Goal: Task Accomplishment & Management: Manage account settings

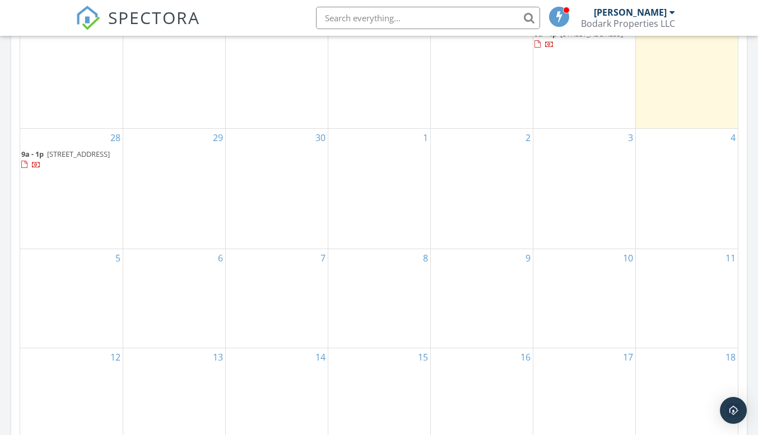
scroll to position [672, 0]
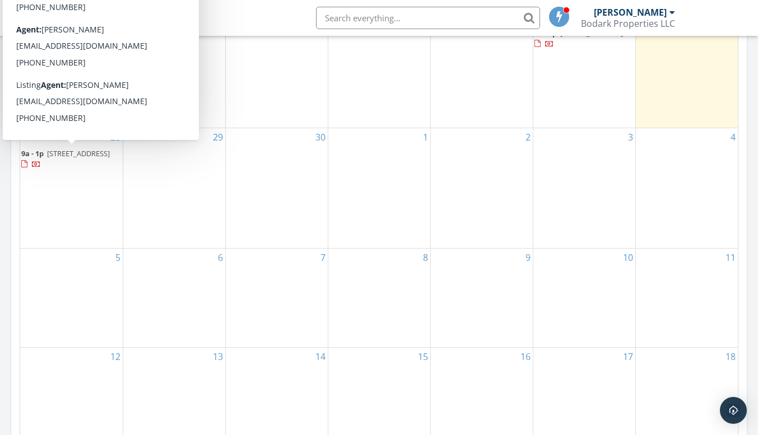
click at [53, 159] on span "111 Oak Ln , Commerce 75428" at bounding box center [78, 153] width 63 height 10
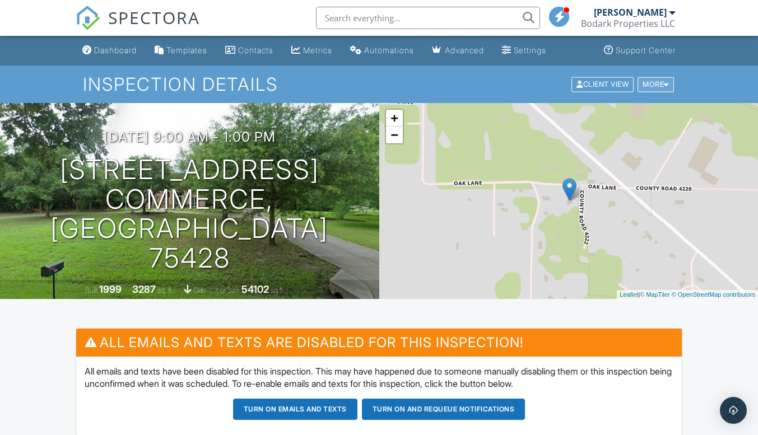
click at [664, 84] on div at bounding box center [666, 84] width 5 height 7
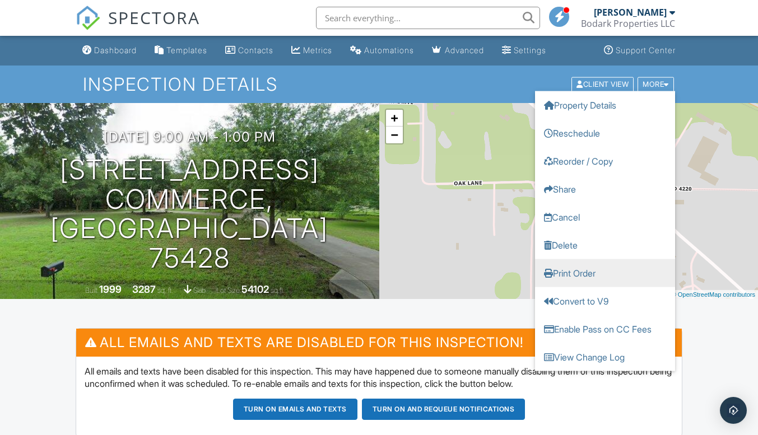
click at [572, 272] on link "Print Order" at bounding box center [605, 273] width 140 height 28
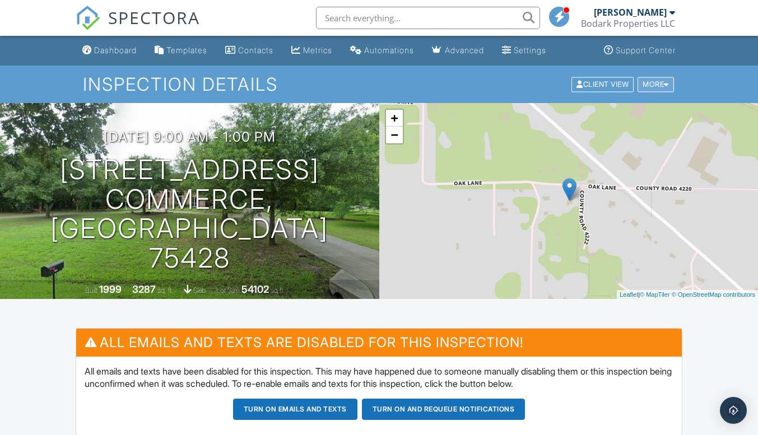
click at [663, 81] on div "More" at bounding box center [655, 84] width 36 height 15
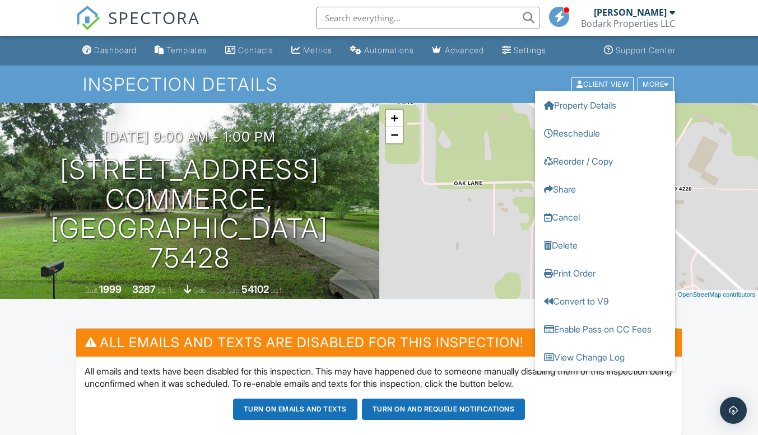
click at [592, 160] on link "Reorder / Copy" at bounding box center [605, 161] width 140 height 28
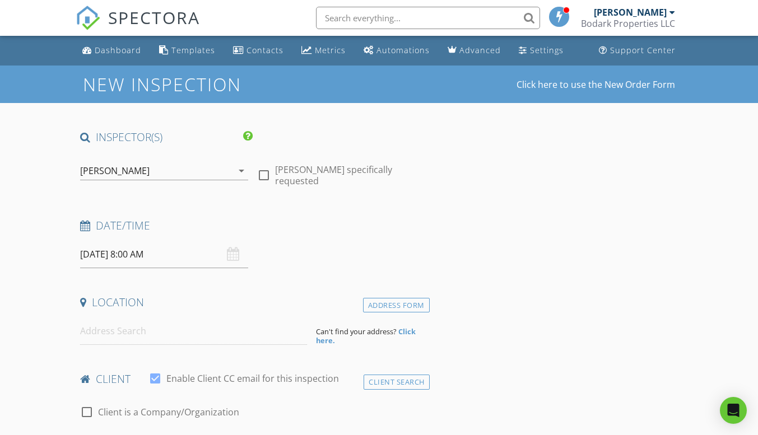
type input "[PERSON_NAME]"
type input "[EMAIL_ADDRESS][DOMAIN_NAME]"
type input "[PHONE_NUMBER]"
type textarea "Seller to pay for WDI"
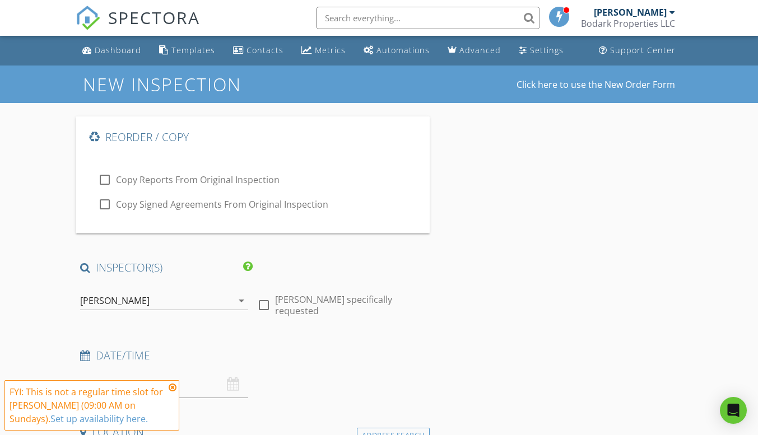
checkbox input "true"
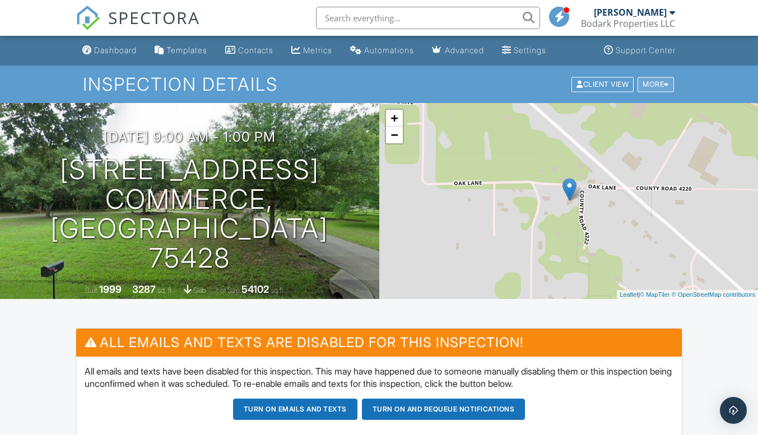
click at [666, 82] on div at bounding box center [666, 84] width 5 height 7
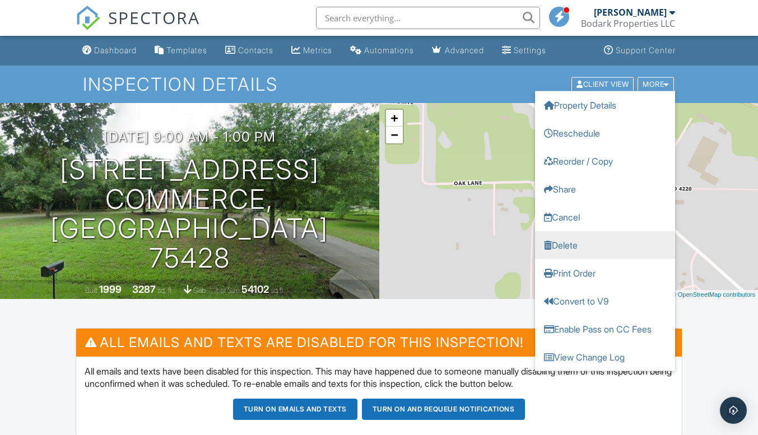
click at [557, 247] on link "Delete" at bounding box center [605, 245] width 140 height 28
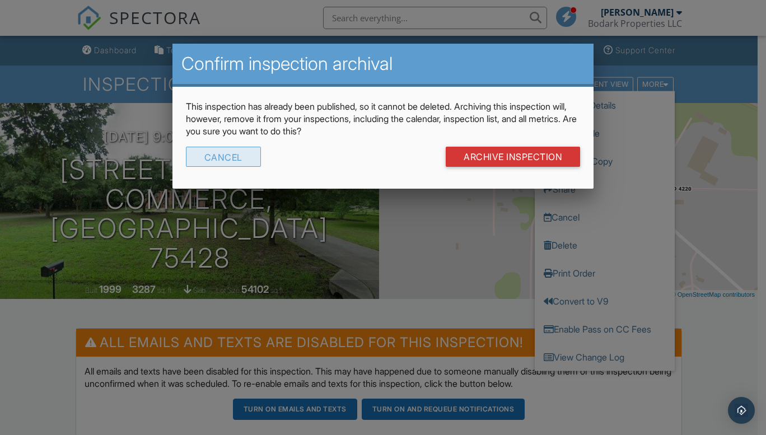
click at [229, 152] on div "Cancel" at bounding box center [223, 157] width 75 height 20
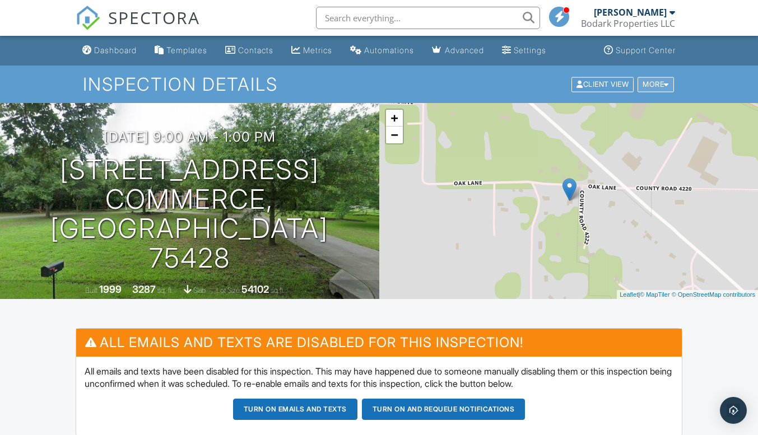
click at [664, 82] on div at bounding box center [666, 84] width 5 height 7
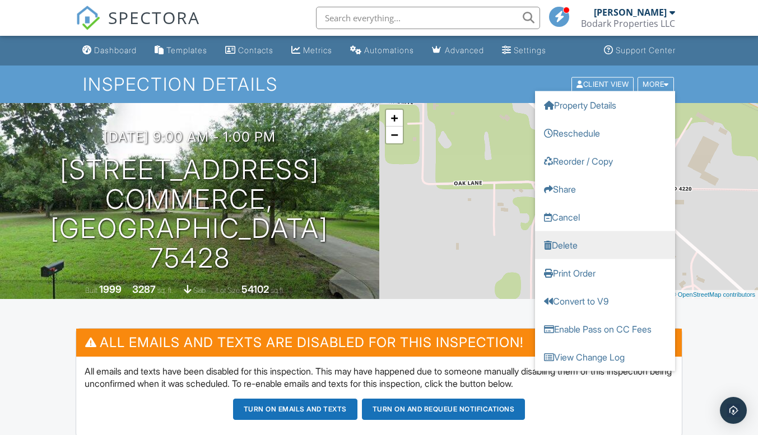
click at [596, 251] on link "Delete" at bounding box center [605, 245] width 140 height 28
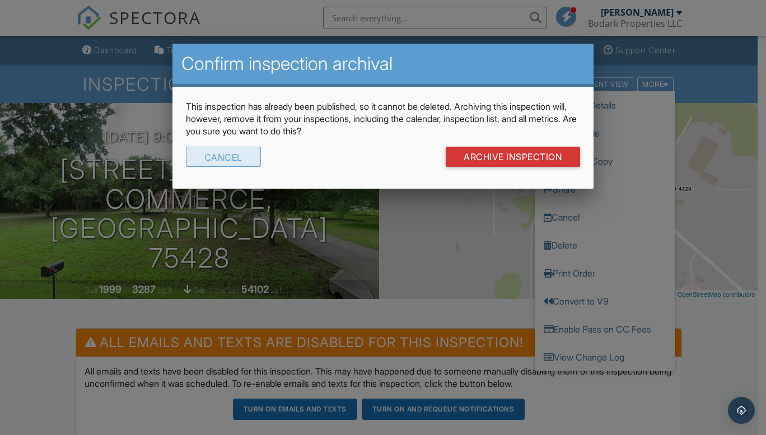
click at [239, 155] on div "Cancel" at bounding box center [223, 157] width 75 height 20
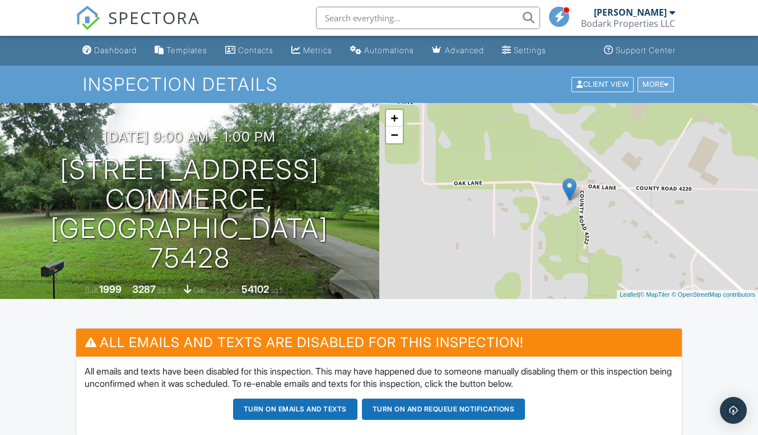
click at [660, 85] on div "More" at bounding box center [655, 84] width 36 height 15
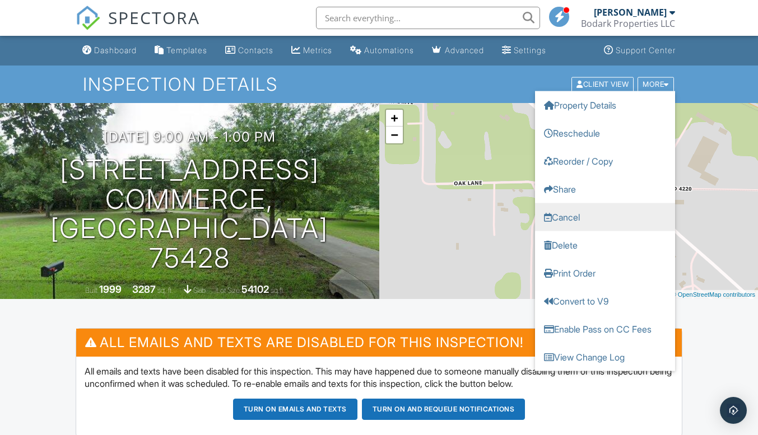
click at [585, 212] on link "Cancel" at bounding box center [605, 217] width 140 height 28
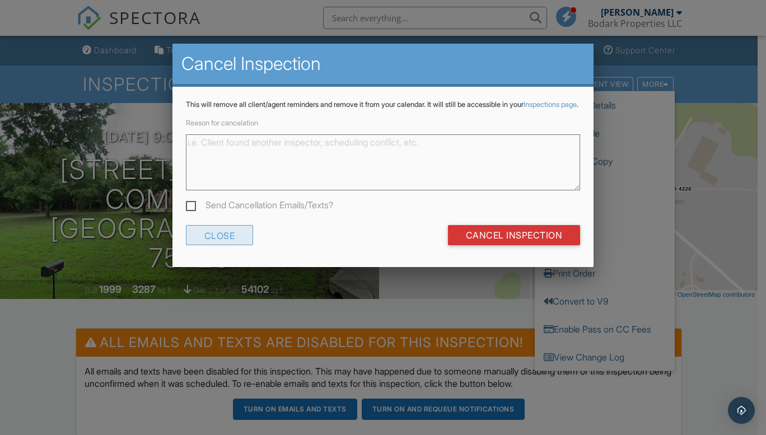
click at [228, 245] on div "Close" at bounding box center [220, 235] width 68 height 20
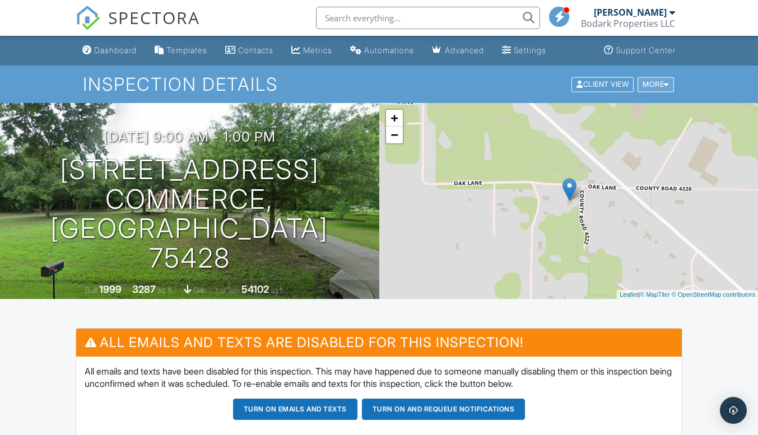
click at [662, 81] on div "More" at bounding box center [655, 84] width 36 height 15
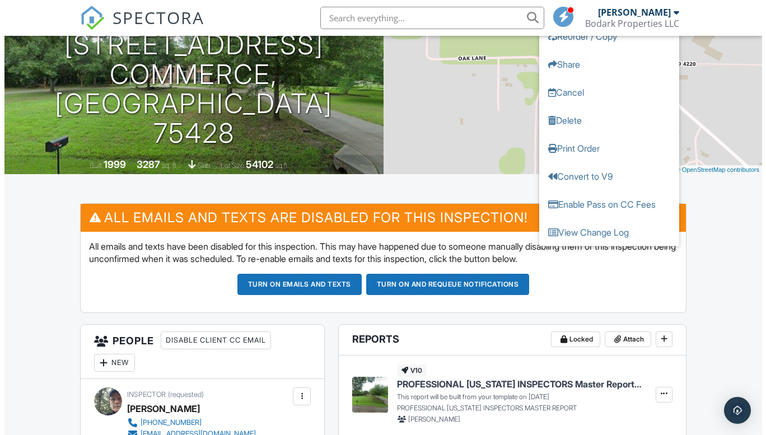
scroll to position [112, 0]
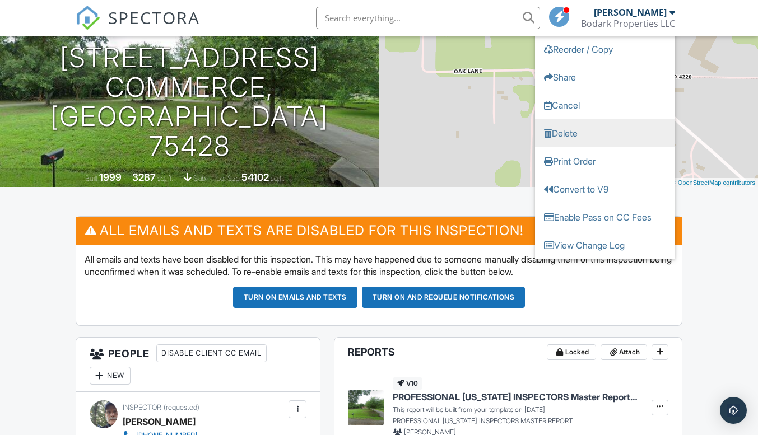
click at [584, 132] on link "Delete" at bounding box center [605, 133] width 140 height 28
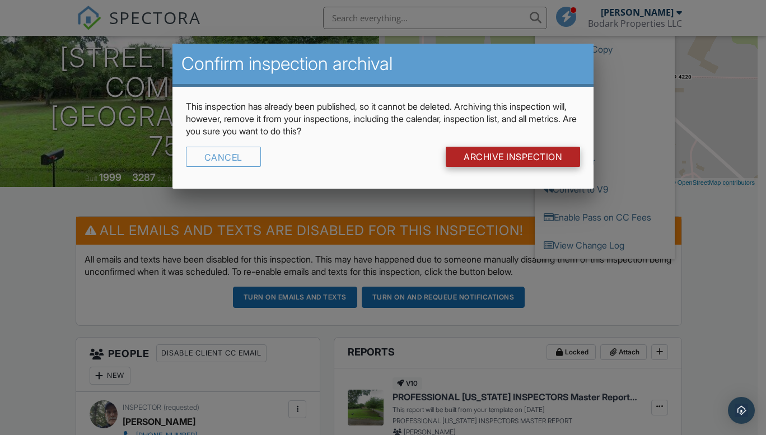
click at [501, 155] on input "Archive Inspection" at bounding box center [513, 157] width 134 height 20
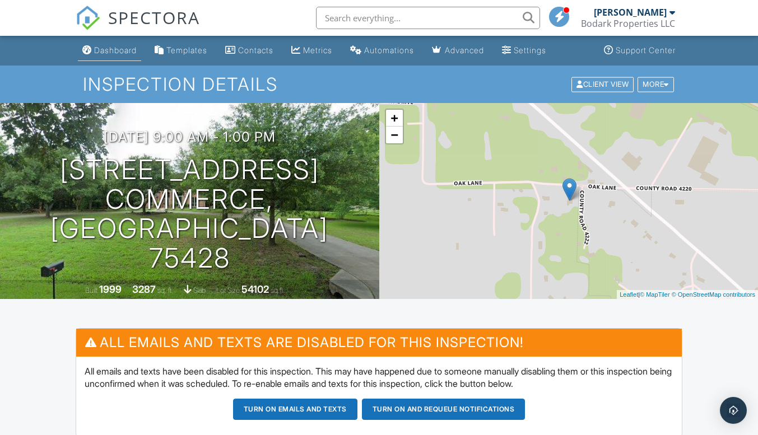
click at [122, 49] on div "Dashboard" at bounding box center [115, 50] width 43 height 10
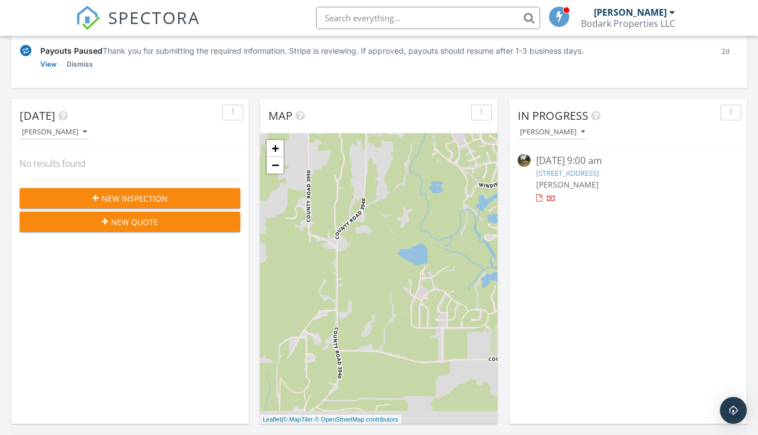
scroll to position [112, 0]
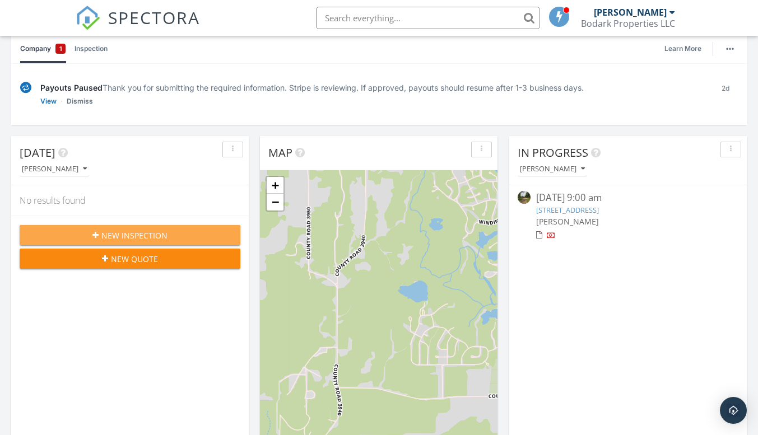
click at [176, 234] on div "New Inspection" at bounding box center [130, 236] width 203 height 12
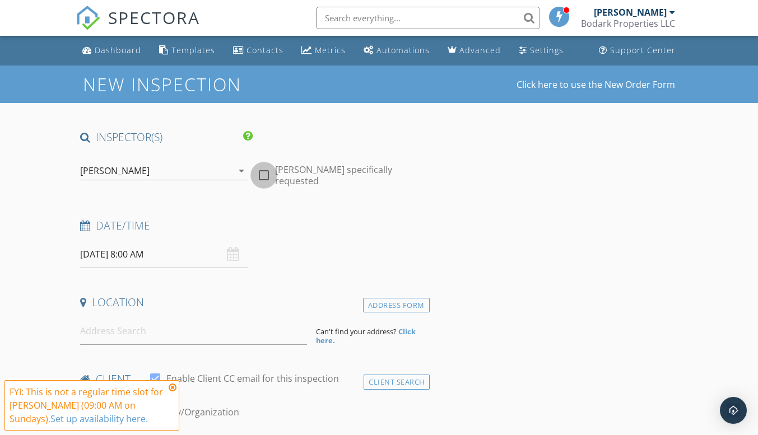
click at [263, 168] on div at bounding box center [263, 175] width 19 height 19
checkbox input "true"
click at [82, 225] on icon at bounding box center [85, 226] width 10 height 11
click at [88, 228] on icon at bounding box center [85, 226] width 10 height 11
click at [234, 251] on div "[DATE] 8:00 AM" at bounding box center [164, 254] width 168 height 27
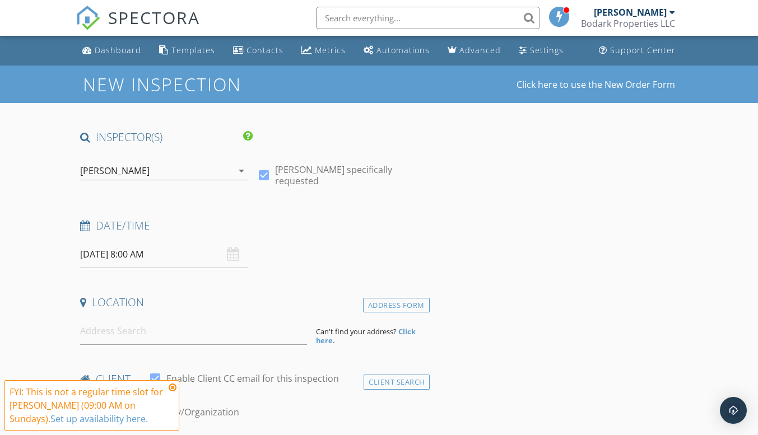
click at [139, 227] on h4 "Date/Time" at bounding box center [252, 225] width 344 height 15
click at [83, 226] on icon at bounding box center [85, 226] width 10 height 11
click at [171, 386] on icon at bounding box center [173, 387] width 8 height 9
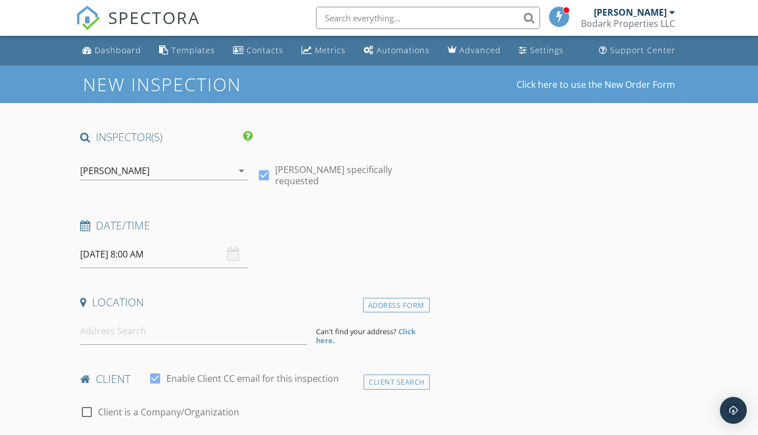
click at [232, 251] on div "[DATE] 8:00 AM" at bounding box center [164, 254] width 168 height 27
click at [131, 229] on h4 "Date/Time" at bounding box center [252, 225] width 344 height 15
click at [86, 227] on icon at bounding box center [85, 226] width 10 height 11
click at [86, 225] on icon at bounding box center [85, 226] width 10 height 11
click at [111, 225] on h4 "Date/Time" at bounding box center [252, 225] width 344 height 15
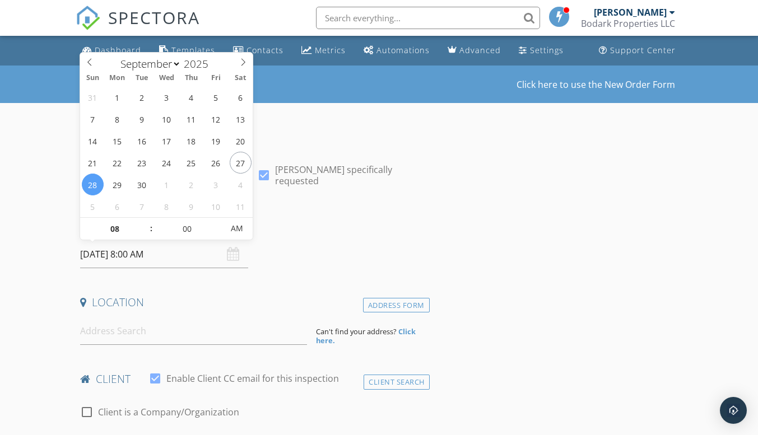
click at [157, 257] on input "[DATE] 8:00 AM" at bounding box center [164, 254] width 168 height 27
type input "09"
type input "[DATE] 9:00 AM"
click at [146, 222] on span at bounding box center [145, 223] width 8 height 11
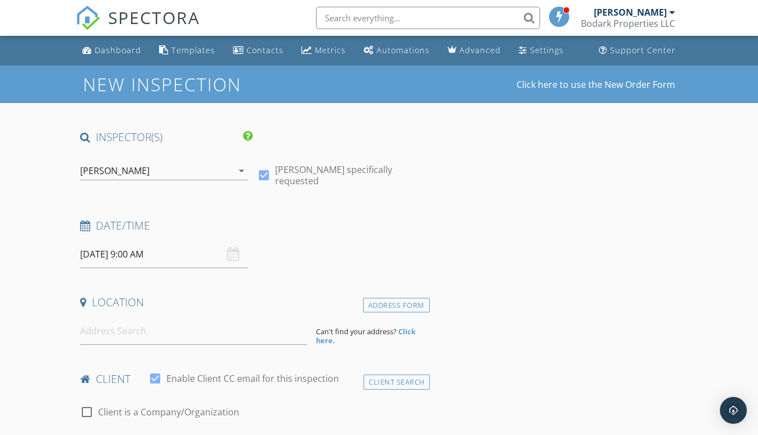
click at [295, 245] on div "Date/Time [DATE] 9:00 AM" at bounding box center [252, 243] width 353 height 50
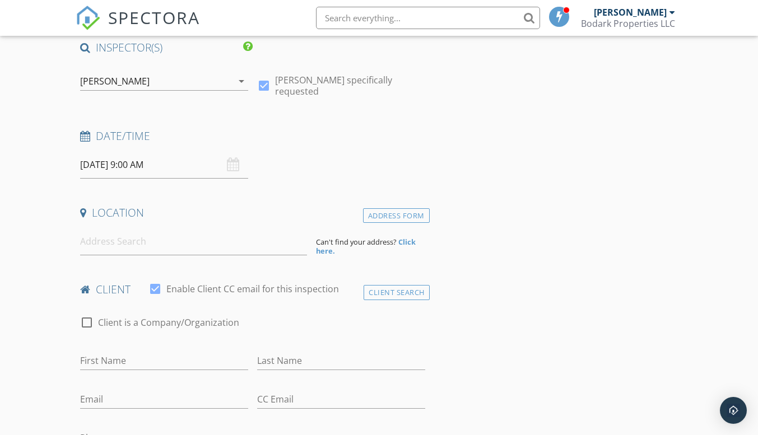
scroll to position [112, 0]
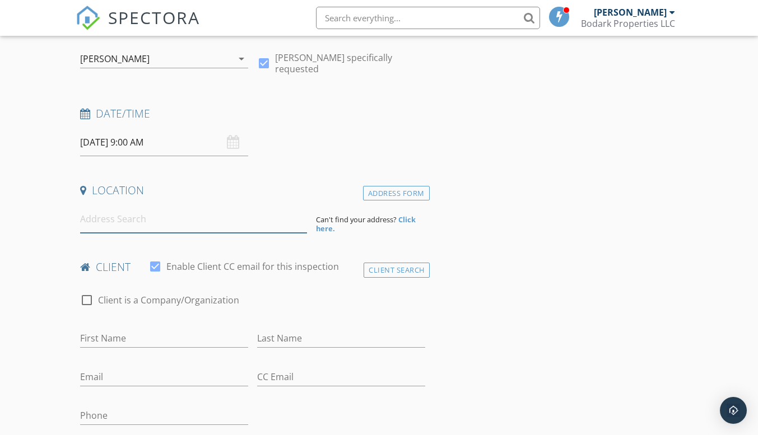
click at [126, 227] on input at bounding box center [193, 219] width 227 height 27
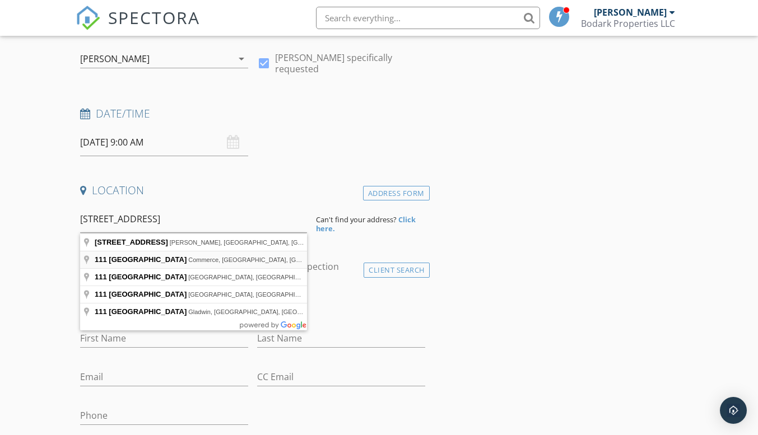
type input "[STREET_ADDRESS]"
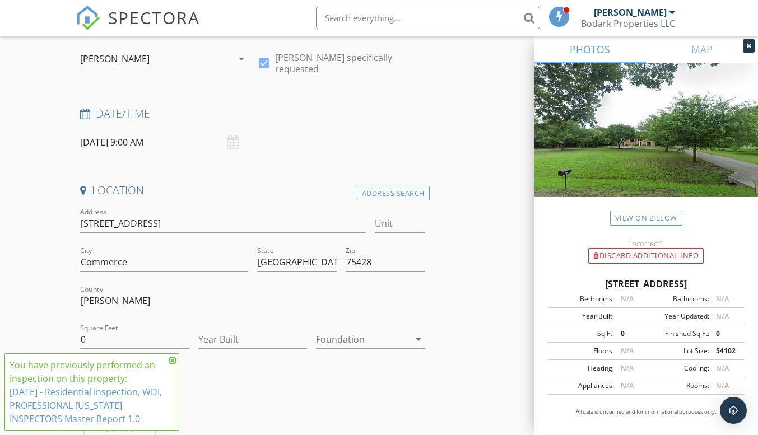
click at [171, 358] on icon at bounding box center [173, 360] width 8 height 9
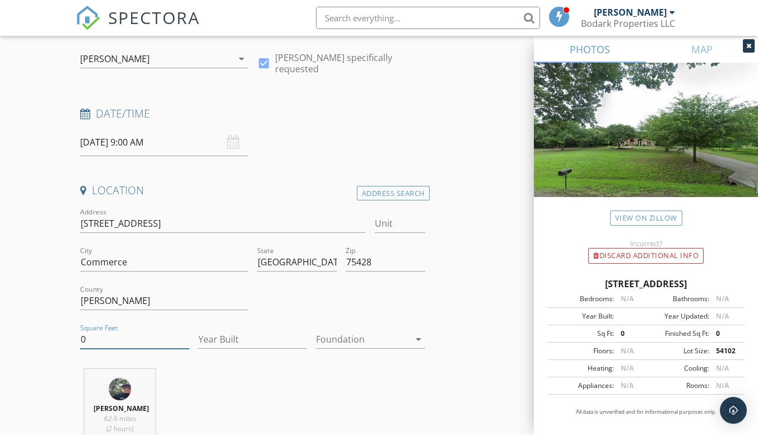
click at [106, 342] on input "0" at bounding box center [134, 339] width 109 height 18
type input "0"
type input "3287"
click at [204, 346] on input "Year Built" at bounding box center [252, 339] width 109 height 18
type input "1999"
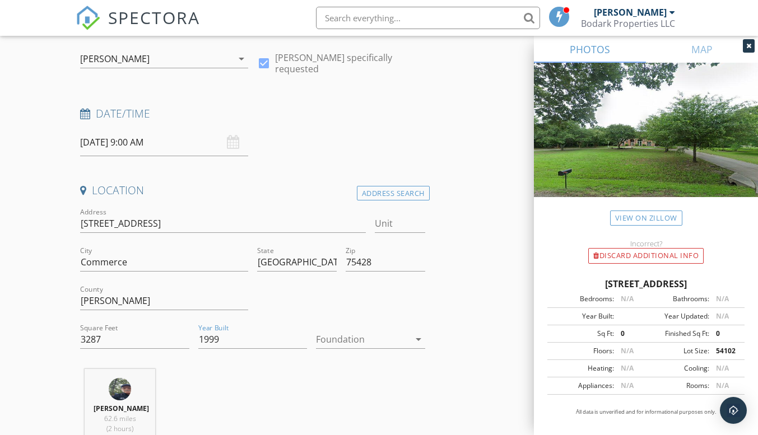
click at [418, 339] on icon "arrow_drop_down" at bounding box center [418, 339] width 13 height 13
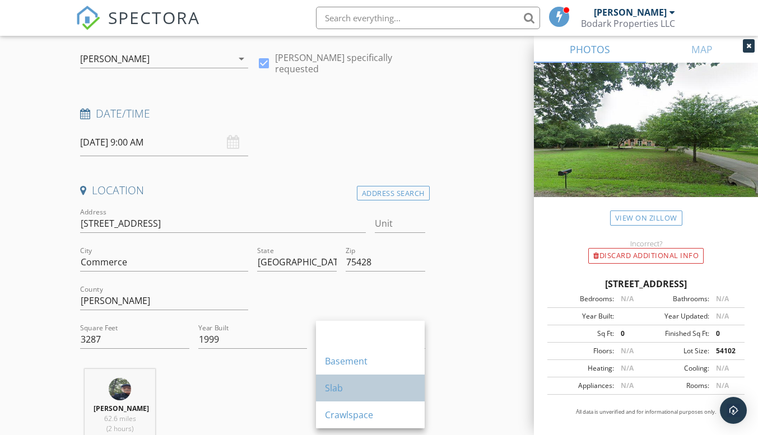
click at [355, 383] on div "Slab" at bounding box center [370, 387] width 91 height 13
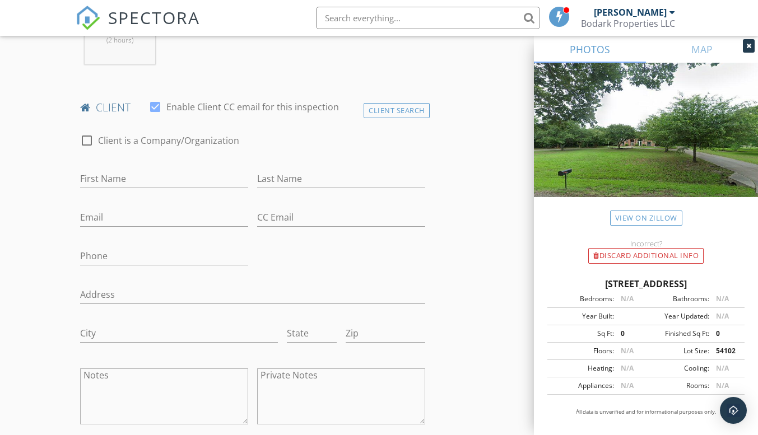
scroll to position [504, 0]
click at [118, 174] on input "First Name" at bounding box center [164, 175] width 168 height 18
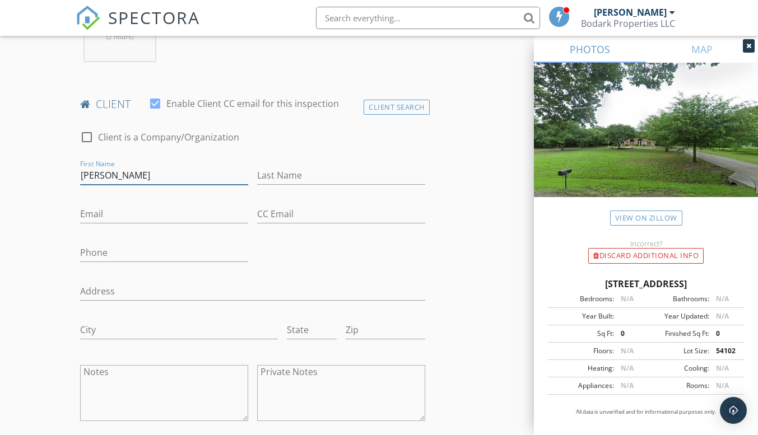
type input "[PERSON_NAME]"
click at [281, 179] on input "Last Name" at bounding box center [341, 175] width 168 height 18
type input "[PERSON_NAME]"
click at [135, 214] on input "Email" at bounding box center [164, 214] width 168 height 18
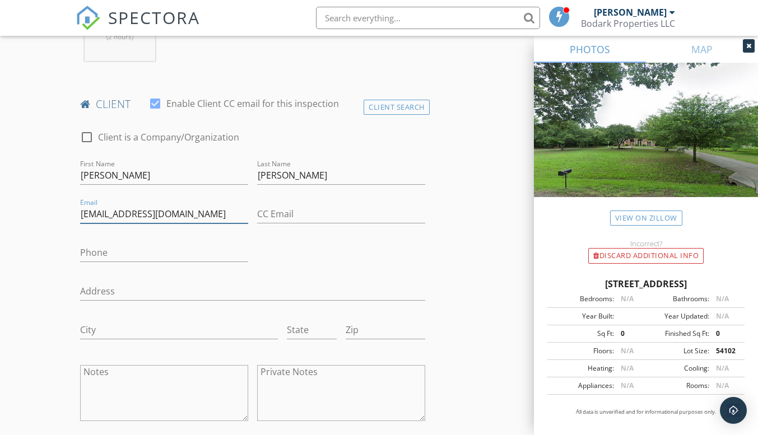
type input "[EMAIL_ADDRESS][DOMAIN_NAME]"
click at [113, 253] on input "Phone" at bounding box center [164, 253] width 168 height 18
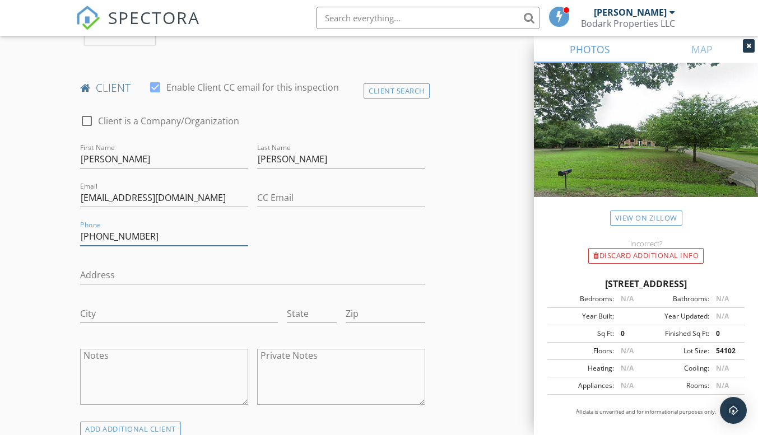
scroll to position [560, 0]
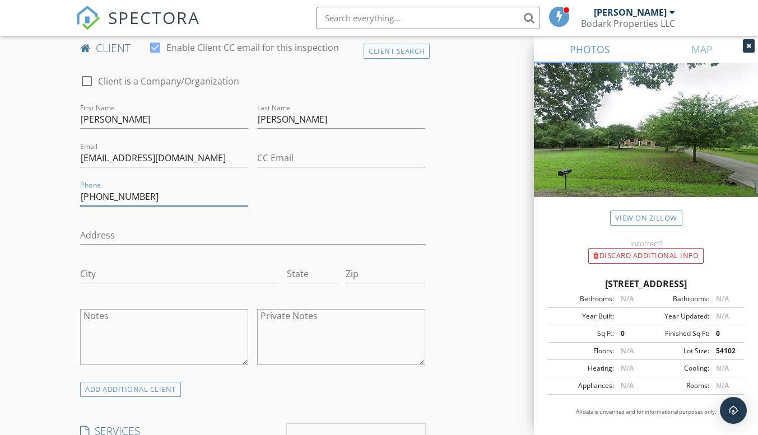
type input "[PHONE_NUMBER]"
click at [273, 324] on textarea "Private Notes" at bounding box center [341, 337] width 168 height 56
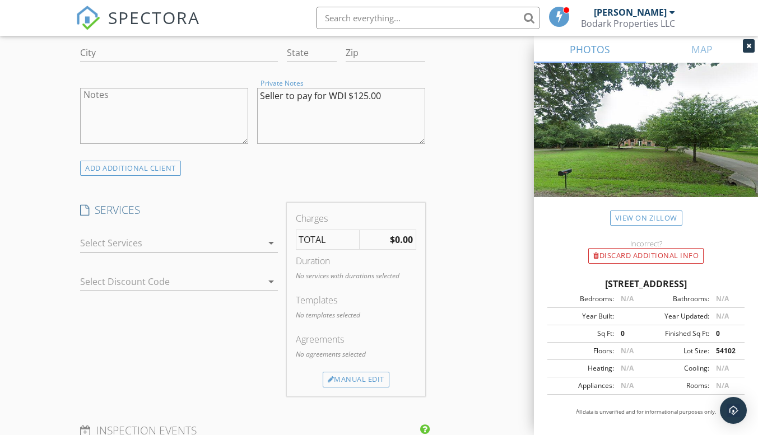
scroll to position [784, 0]
type textarea "Seller to pay for WDI $125.00"
click at [269, 239] on icon "arrow_drop_down" at bounding box center [270, 240] width 13 height 13
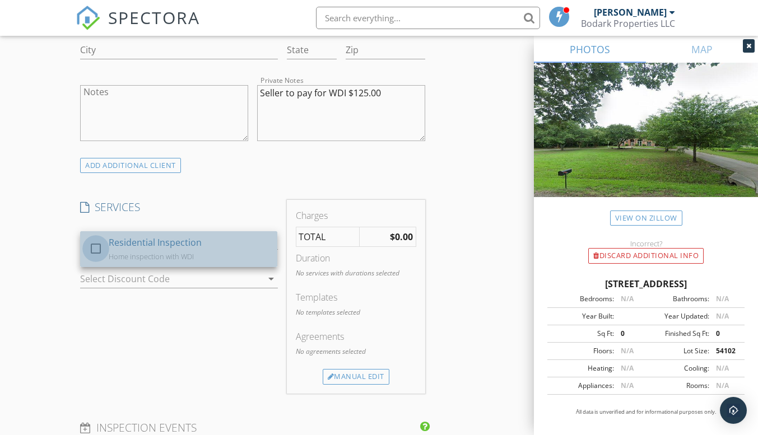
click at [97, 248] on div at bounding box center [95, 248] width 19 height 19
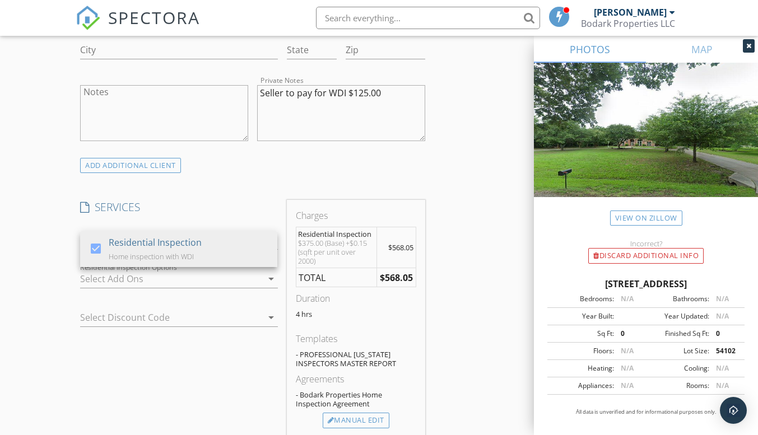
click at [269, 278] on icon "arrow_drop_down" at bounding box center [270, 278] width 13 height 13
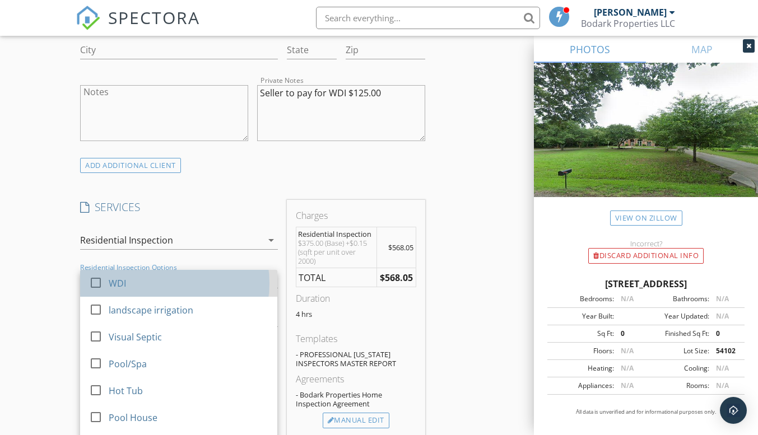
click at [173, 285] on div "WDI" at bounding box center [189, 283] width 160 height 22
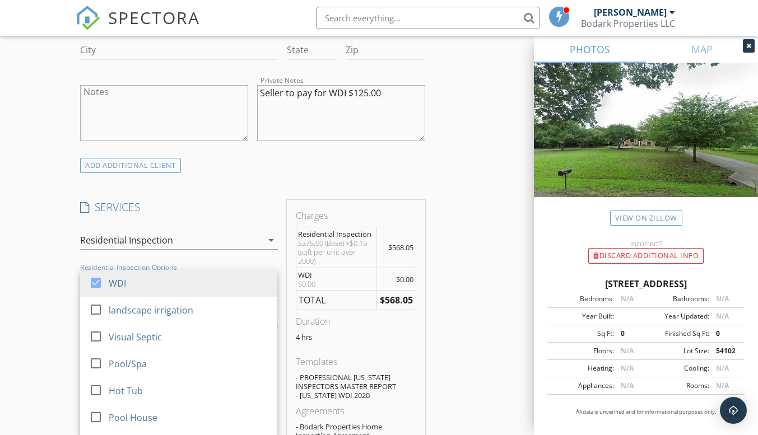
click at [53, 300] on div "New Inspection Click here to use the New Order Form INSPECTOR(S) check_box Davi…" at bounding box center [379, 397] width 758 height 2233
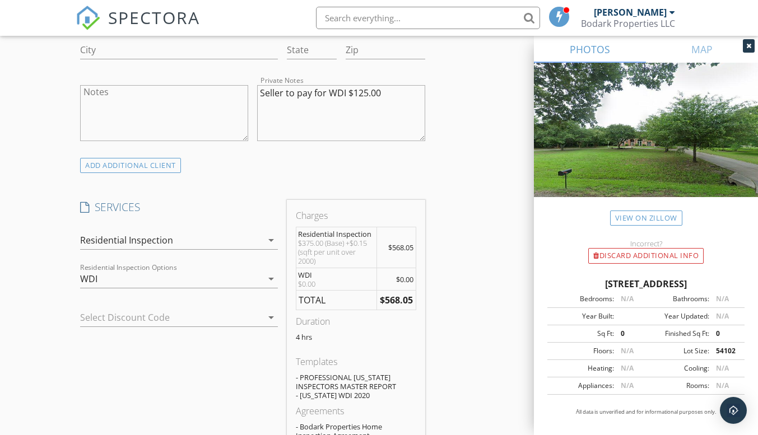
click at [268, 317] on icon "arrow_drop_down" at bounding box center [270, 317] width 13 height 13
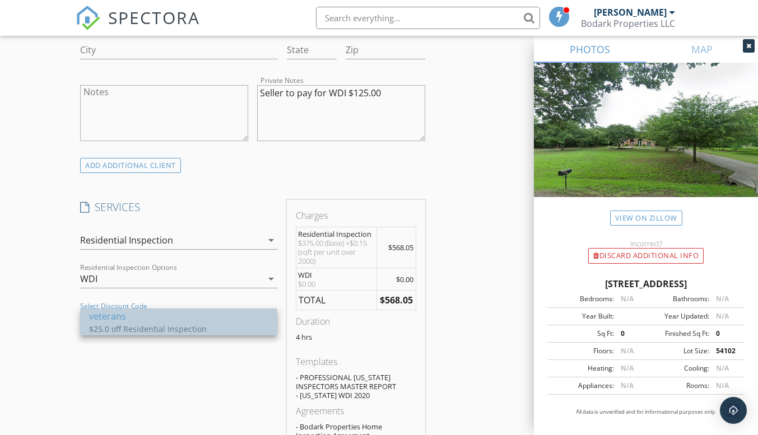
click at [202, 326] on div "$25.0 off Residential Inspection" at bounding box center [178, 329] width 179 height 12
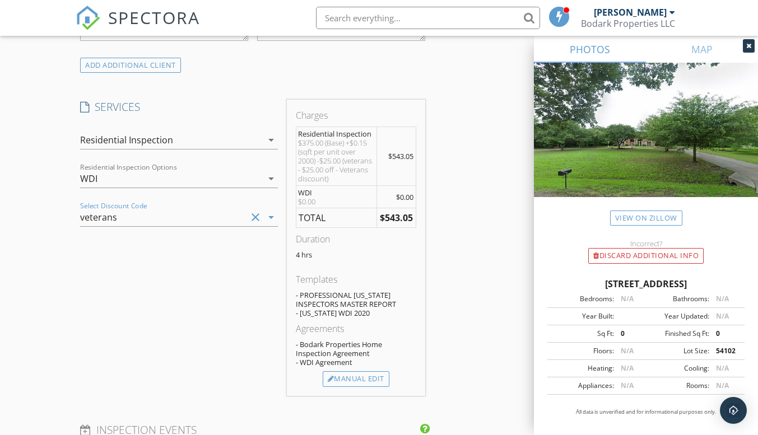
scroll to position [896, 0]
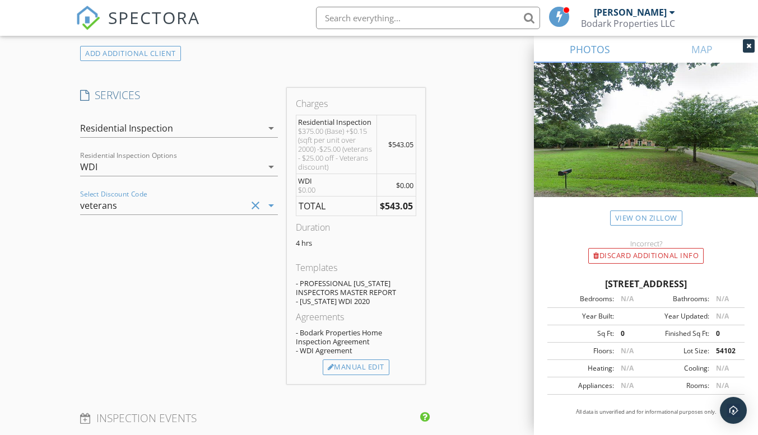
click at [271, 208] on icon "arrow_drop_down" at bounding box center [270, 205] width 13 height 13
click at [245, 271] on div "SERVICES check_box Residential Inspection Home inspection with WDI Residential …" at bounding box center [179, 236] width 206 height 296
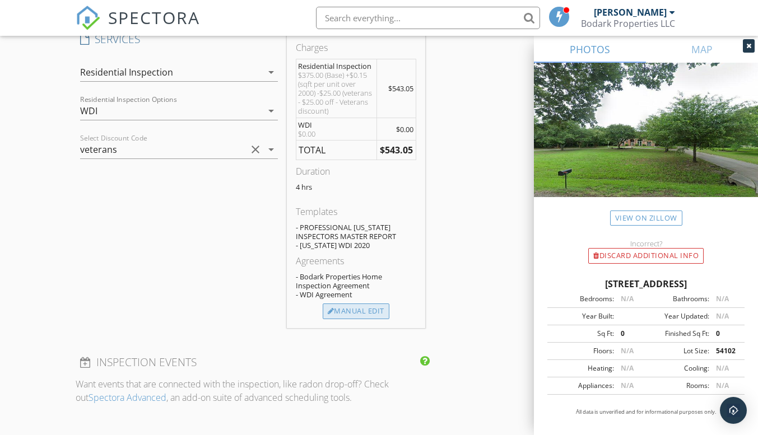
click at [353, 312] on div "Manual Edit" at bounding box center [356, 312] width 67 height 16
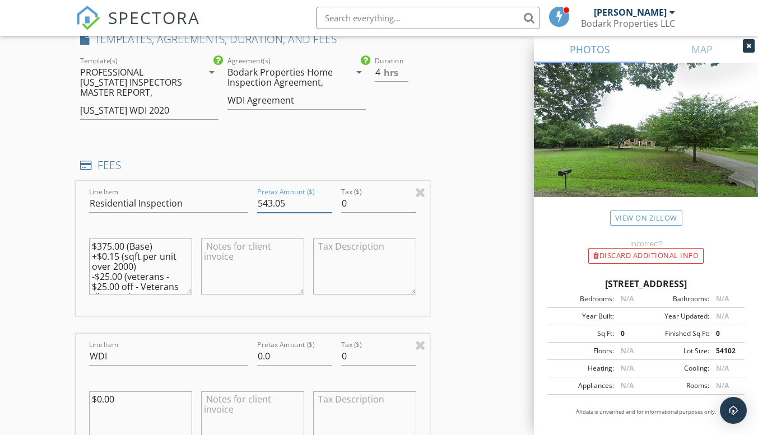
click at [286, 203] on input "543.05" at bounding box center [294, 203] width 75 height 18
type input "5"
type input "418.05"
click at [218, 254] on textarea at bounding box center [252, 267] width 103 height 56
click at [244, 256] on textarea "Deducted $125.00 from total(seller to pay)" at bounding box center [252, 267] width 103 height 56
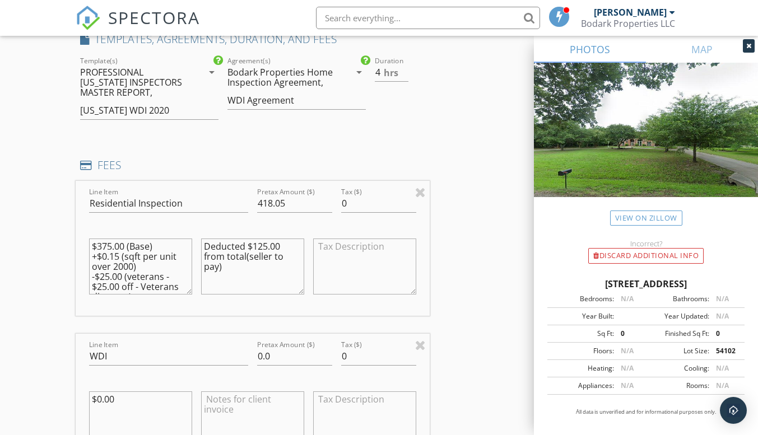
click at [246, 256] on textarea "Deducted $125.00 from total(seller to pay)" at bounding box center [252, 267] width 103 height 56
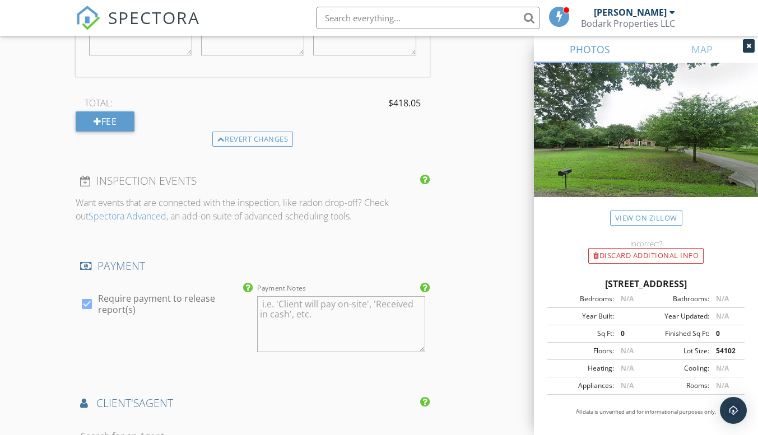
scroll to position [1400, 0]
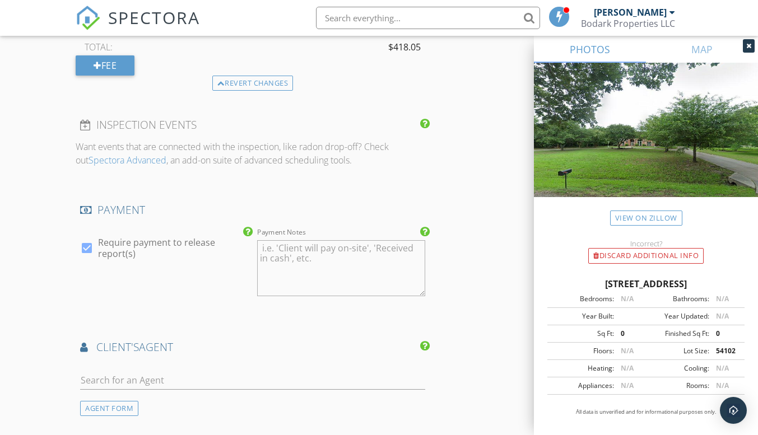
type textarea "Deducted $125.00 from total (seller to pay)"
click at [287, 254] on textarea "Payment Notes" at bounding box center [341, 268] width 168 height 56
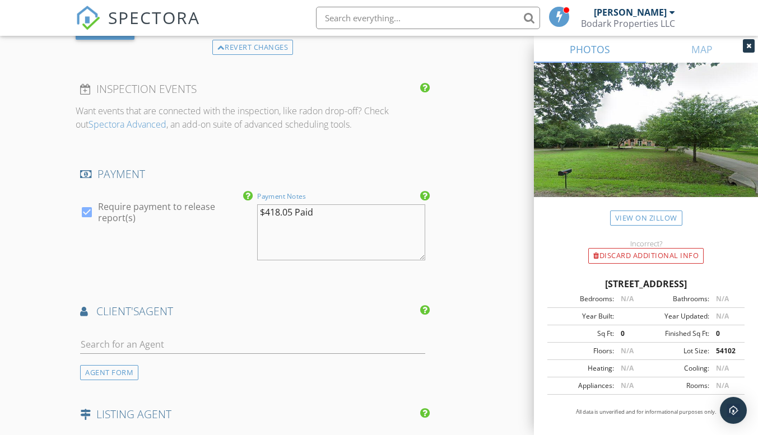
scroll to position [1456, 0]
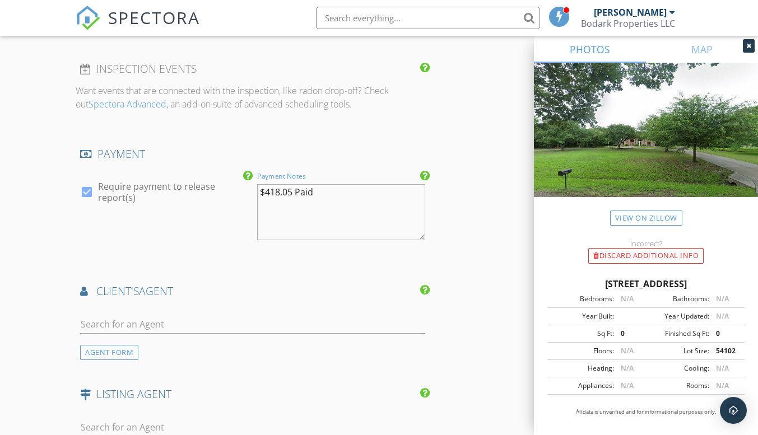
type textarea "$418.05 Paid"
click at [127, 326] on input "text" at bounding box center [252, 324] width 344 height 18
type input "[PERSON_NAME]"
click at [167, 350] on div "[PERSON_NAME]" at bounding box center [146, 348] width 69 height 13
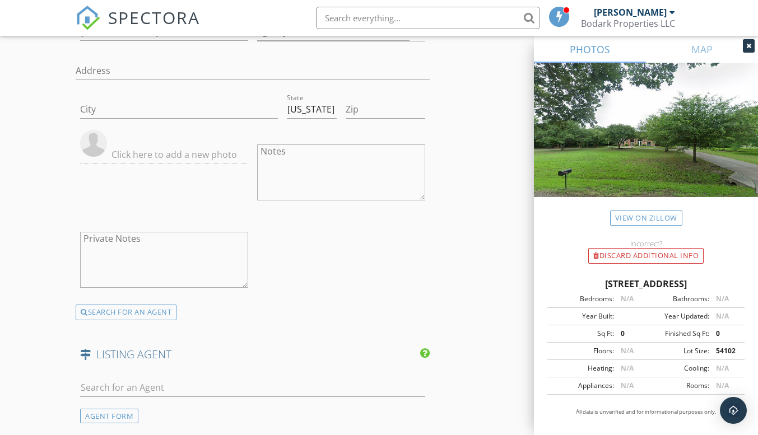
scroll to position [1848, 0]
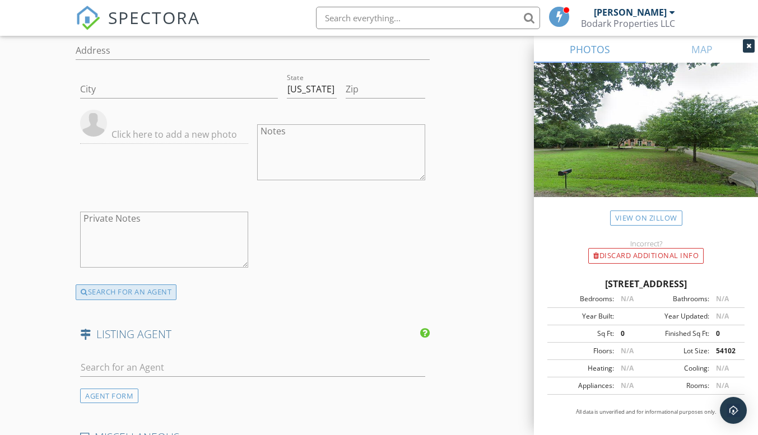
click at [115, 295] on div "SEARCH FOR AN AGENT" at bounding box center [126, 293] width 101 height 16
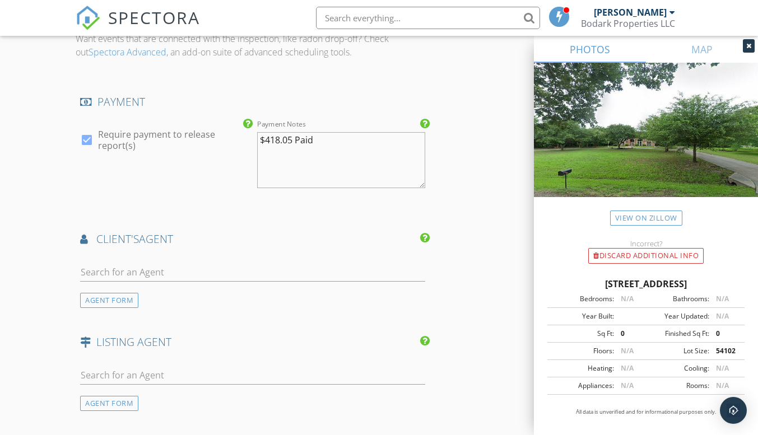
scroll to position [1452, 0]
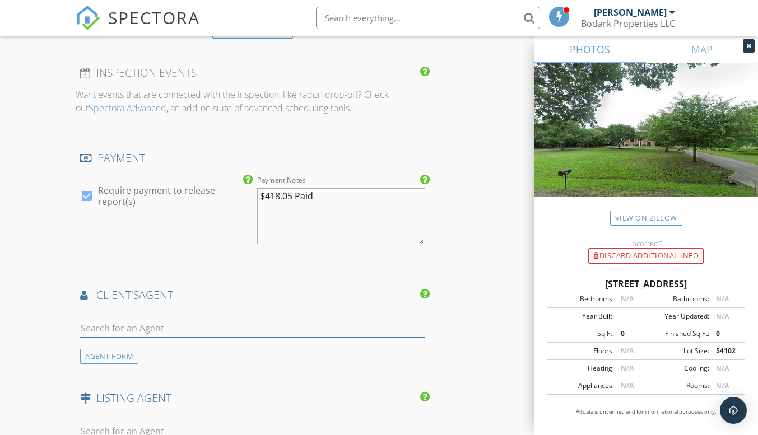
click at [95, 328] on input "text" at bounding box center [252, 328] width 344 height 18
type input "[PERSON_NAME]"
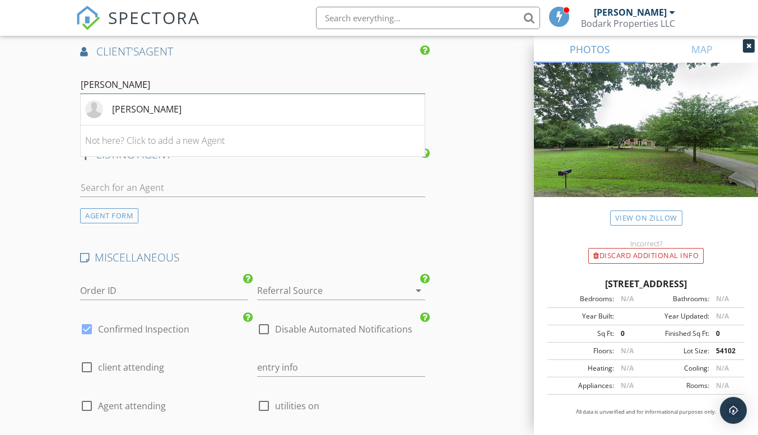
scroll to position [1676, 0]
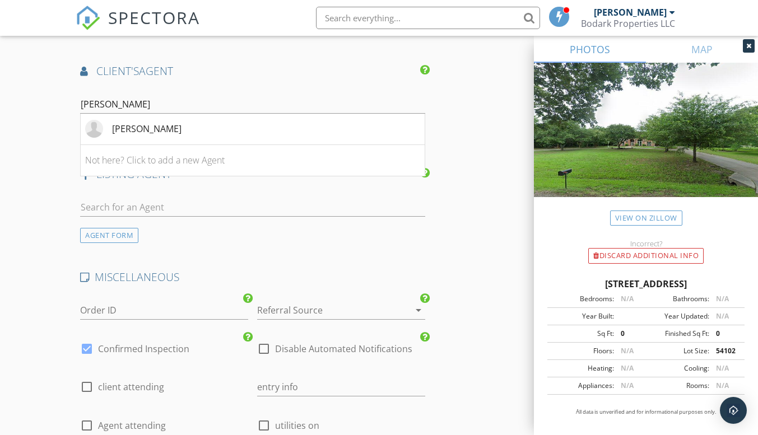
click at [101, 211] on input "text" at bounding box center [252, 207] width 344 height 18
click at [156, 132] on div "[PERSON_NAME]" at bounding box center [146, 128] width 69 height 13
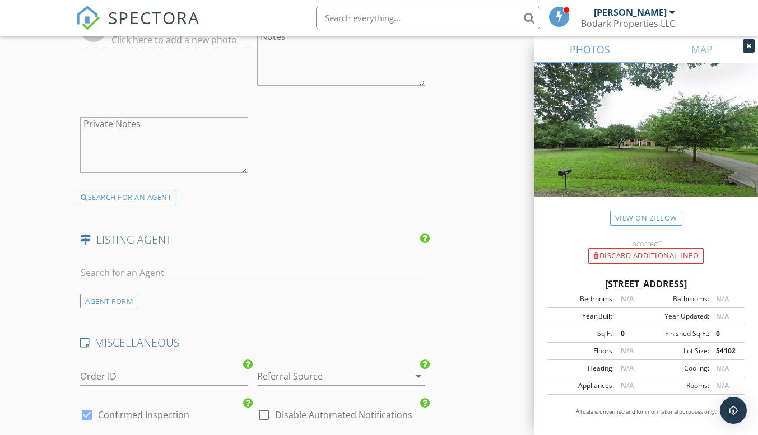
scroll to position [1956, 0]
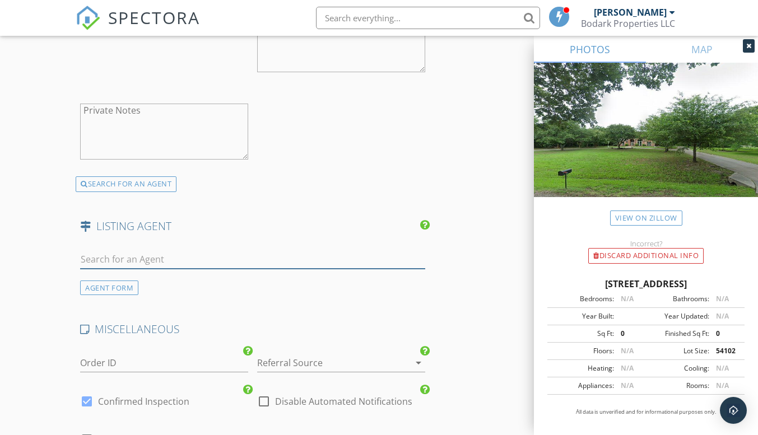
click at [95, 257] on input "text" at bounding box center [252, 259] width 344 height 18
type input "Denn"
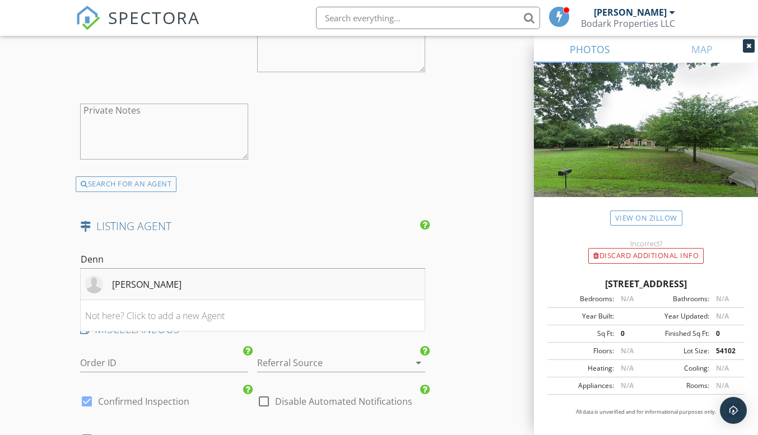
click at [181, 288] on div "[PERSON_NAME]" at bounding box center [146, 284] width 69 height 13
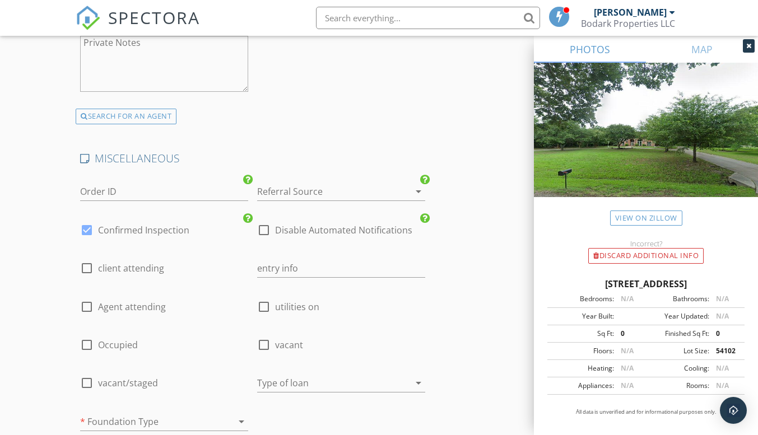
scroll to position [2460, 0]
click at [85, 229] on div at bounding box center [86, 229] width 19 height 19
checkbox input "false"
checkbox input "true"
click at [88, 264] on div at bounding box center [86, 267] width 19 height 19
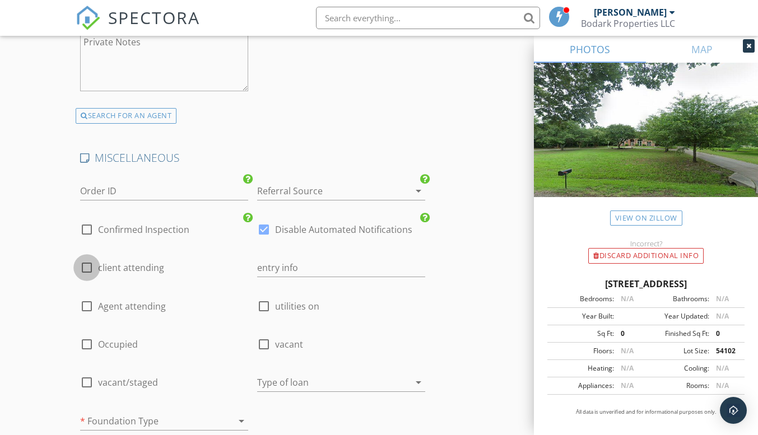
checkbox input "true"
click at [90, 343] on div at bounding box center [86, 344] width 19 height 19
checkbox input "true"
click at [264, 304] on div at bounding box center [263, 306] width 19 height 19
checkbox input "true"
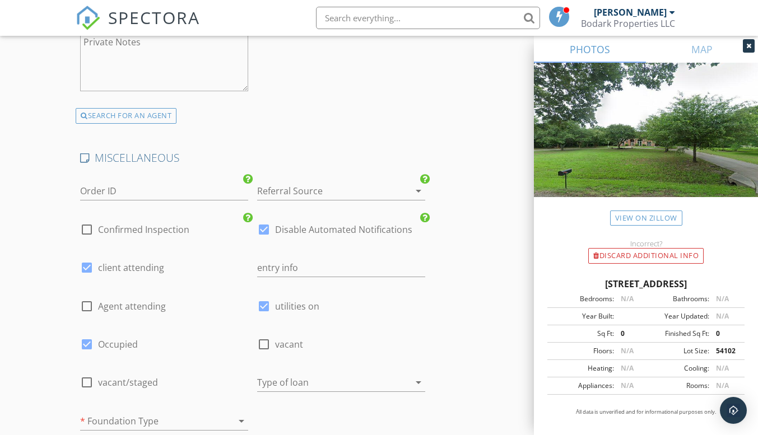
click at [419, 383] on icon "arrow_drop_down" at bounding box center [418, 382] width 13 height 13
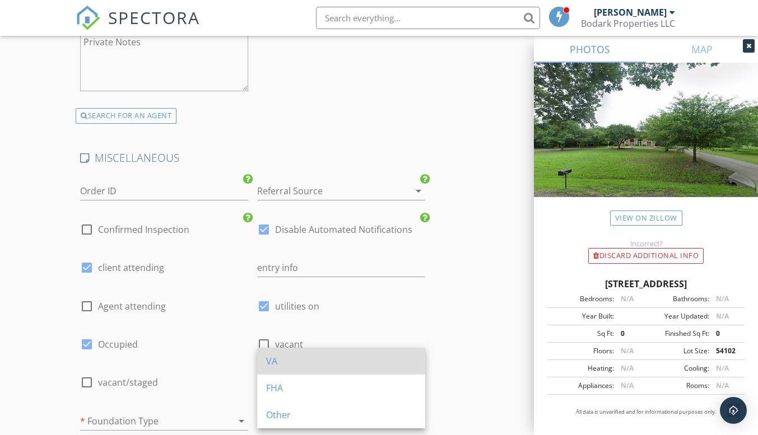
click at [339, 359] on div "VA" at bounding box center [341, 361] width 150 height 13
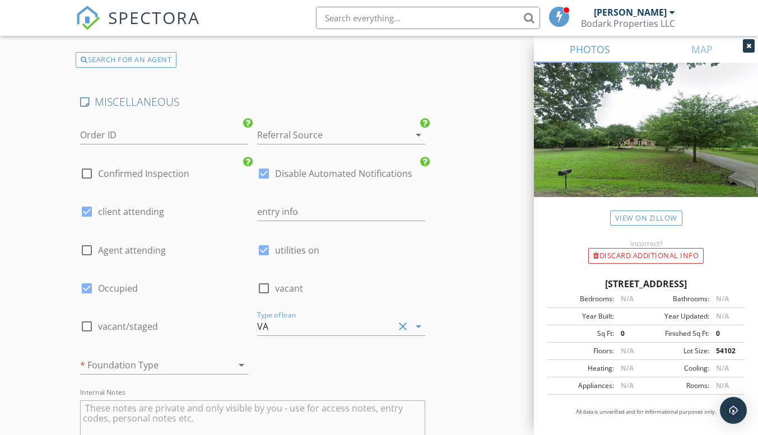
scroll to position [2572, 0]
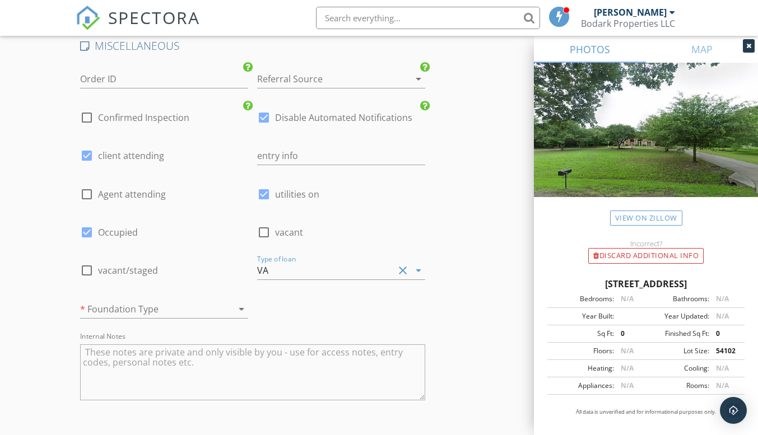
click at [240, 306] on icon "arrow_drop_down" at bounding box center [241, 308] width 13 height 13
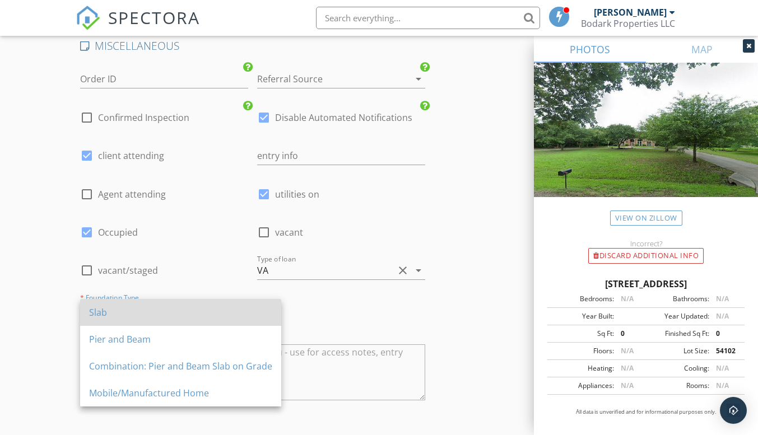
click at [209, 316] on div "Slab" at bounding box center [180, 312] width 183 height 13
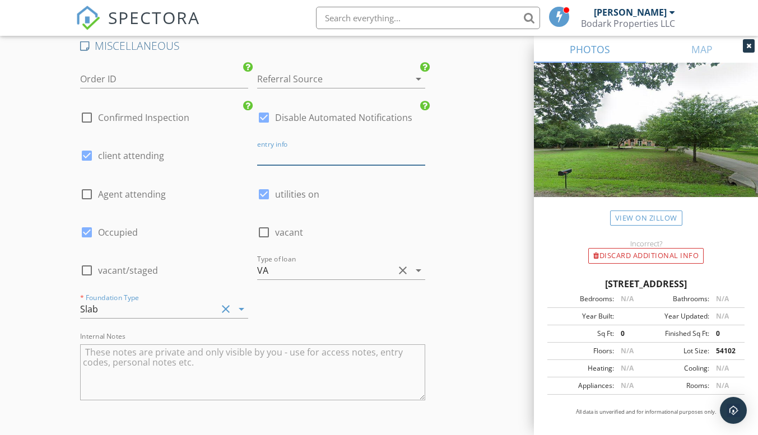
click at [276, 156] on input "text" at bounding box center [341, 156] width 168 height 18
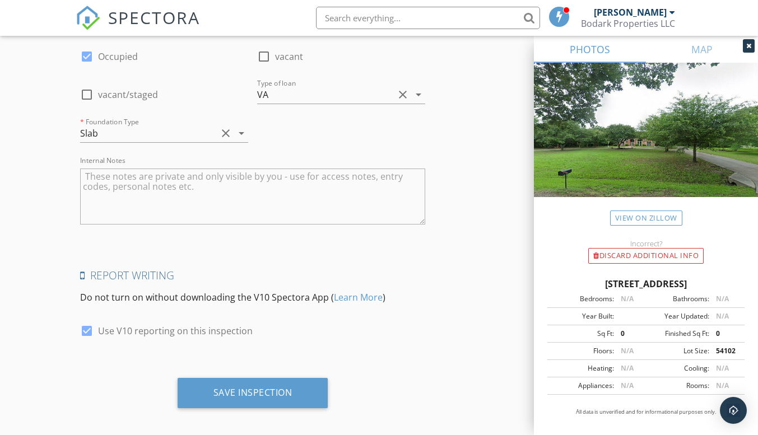
scroll to position [2756, 0]
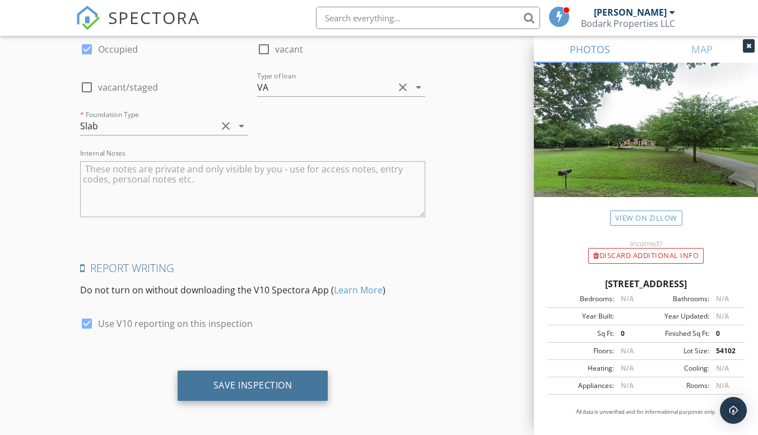
type input "Supra"
click at [279, 380] on div "Save Inspection" at bounding box center [252, 385] width 79 height 11
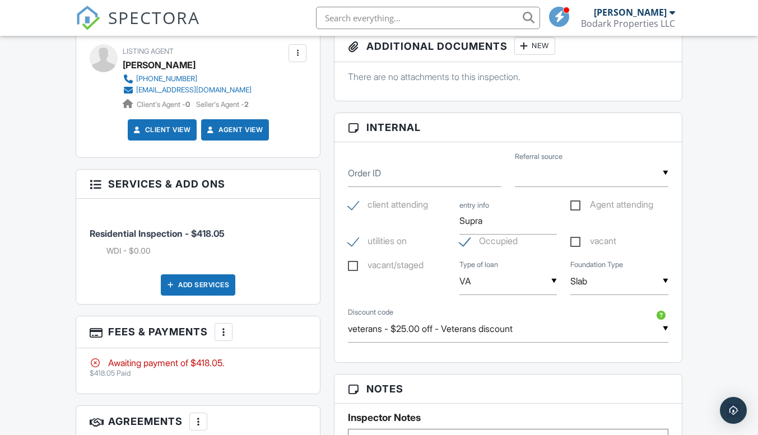
scroll to position [728, 0]
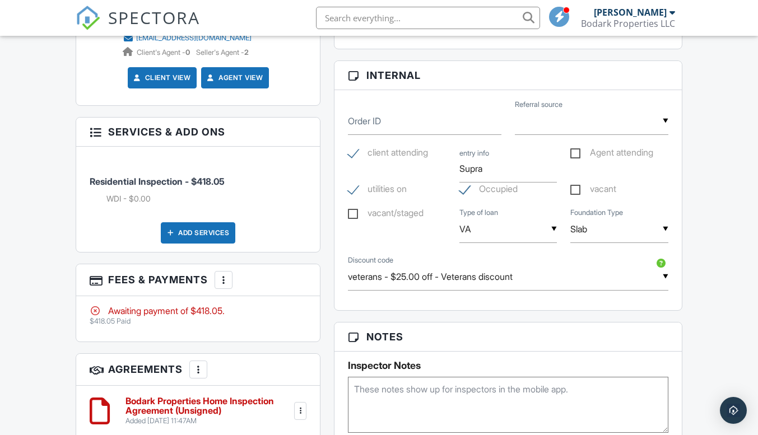
click at [225, 281] on div at bounding box center [223, 279] width 11 height 11
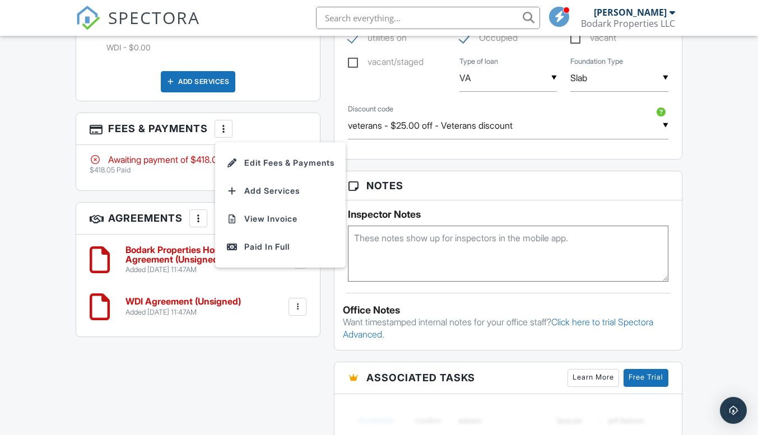
scroll to position [896, 0]
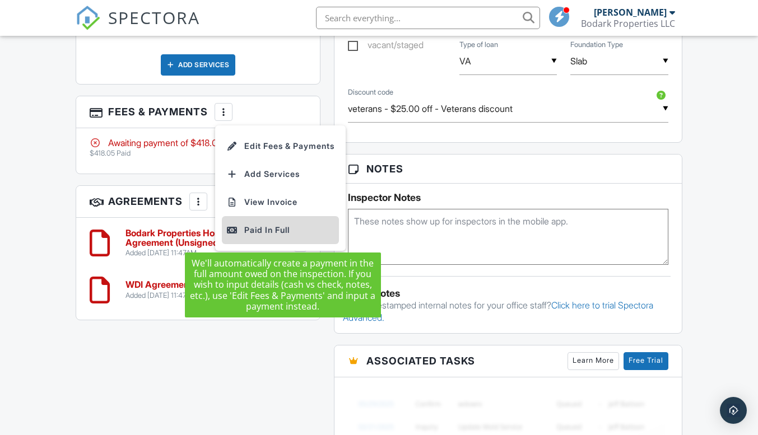
click at [281, 229] on div "Paid In Full" at bounding box center [280, 229] width 108 height 13
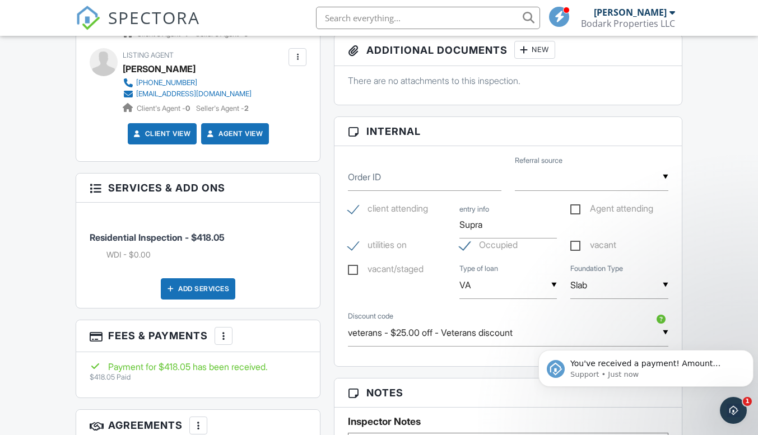
scroll to position [728, 0]
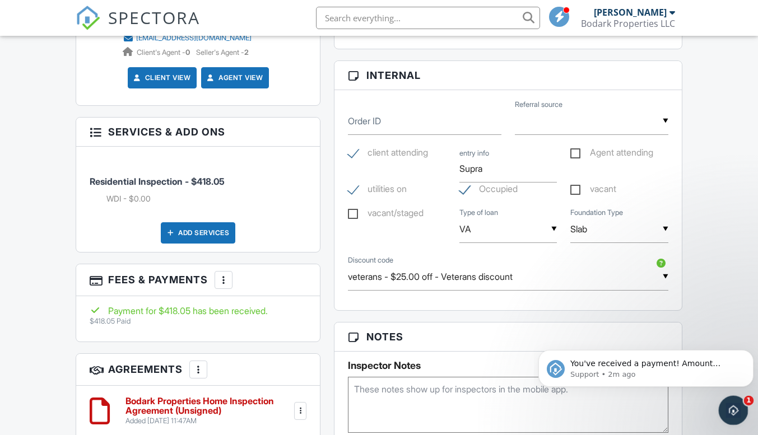
click at [732, 412] on icon "Open Intercom Messenger" at bounding box center [732, 409] width 18 height 18
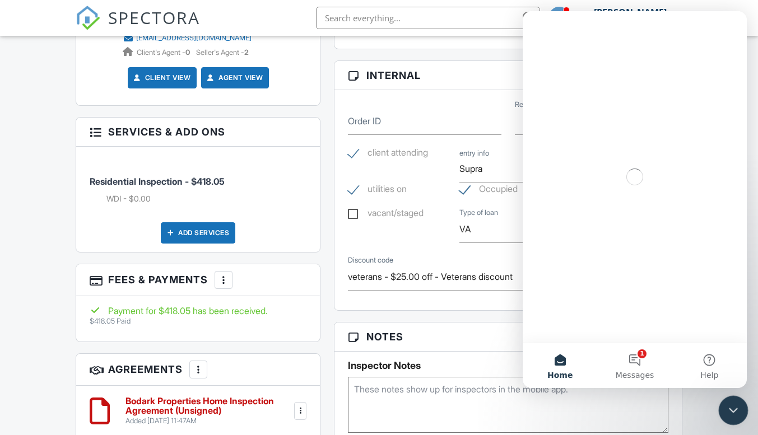
scroll to position [0, 0]
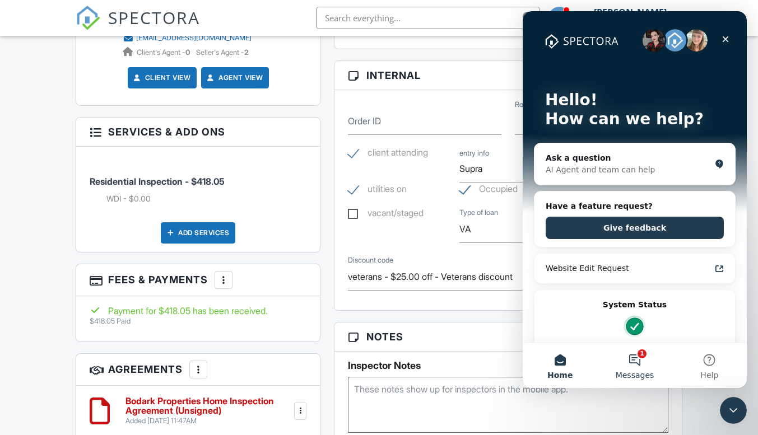
click at [632, 358] on button "1 Messages" at bounding box center [634, 365] width 74 height 45
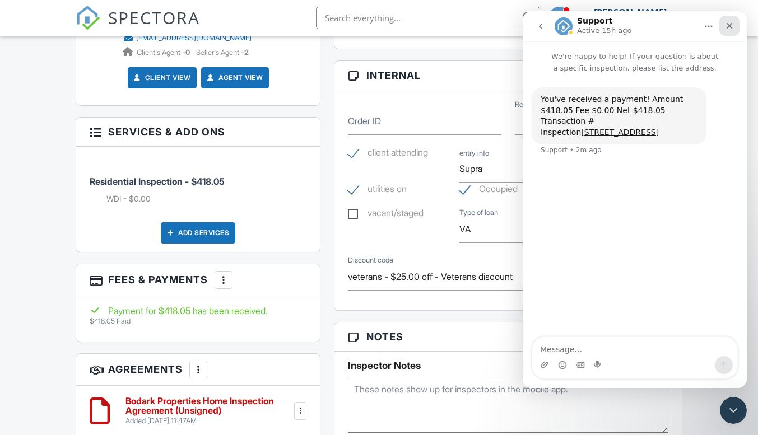
click at [729, 21] on icon "Close" at bounding box center [729, 25] width 9 height 9
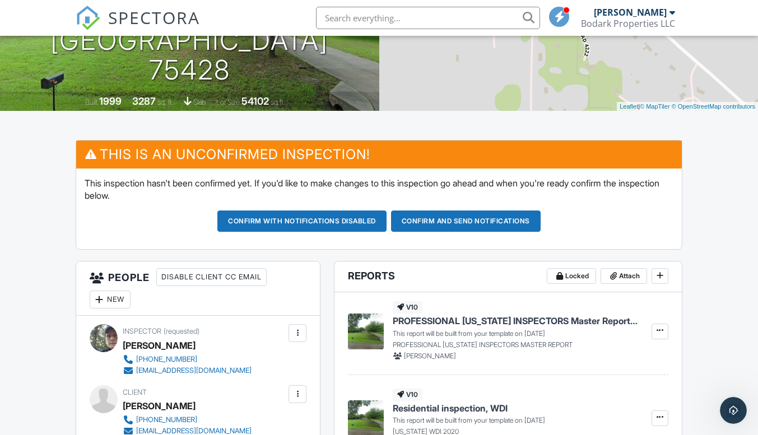
scroll to position [168, 0]
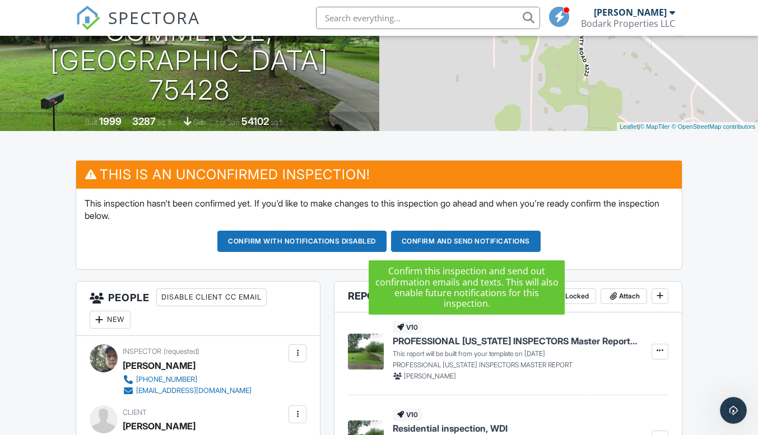
click at [487, 243] on button "Confirm and send notifications" at bounding box center [466, 241] width 150 height 21
